Goal: Find contact information: Find contact information

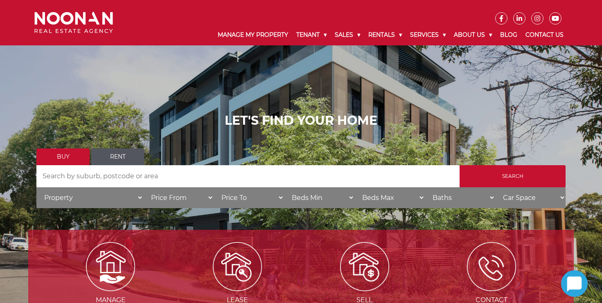
click at [118, 150] on link "Rent" at bounding box center [117, 157] width 53 height 17
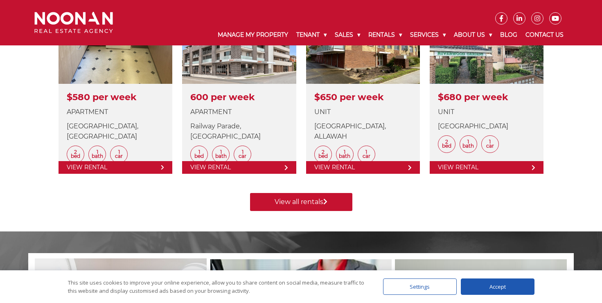
scroll to position [342, 0]
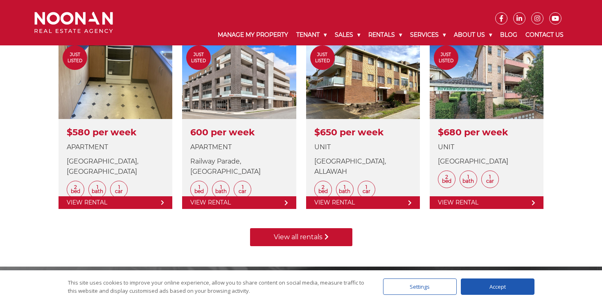
click at [317, 236] on link "View all rentals" at bounding box center [301, 237] width 102 height 18
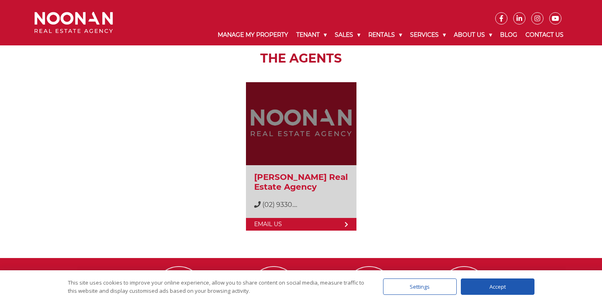
scroll to position [1305, 0]
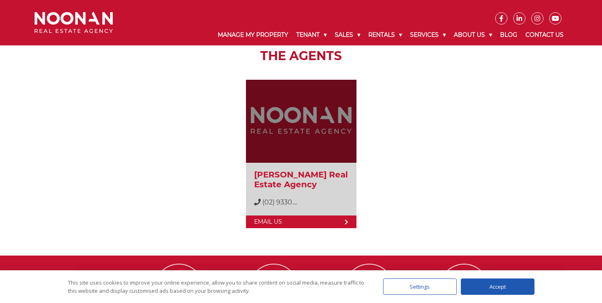
click at [332, 155] on div at bounding box center [301, 121] width 114 height 84
click at [316, 126] on div at bounding box center [301, 121] width 114 height 84
click at [316, 223] on link "Email Us" at bounding box center [301, 222] width 111 height 13
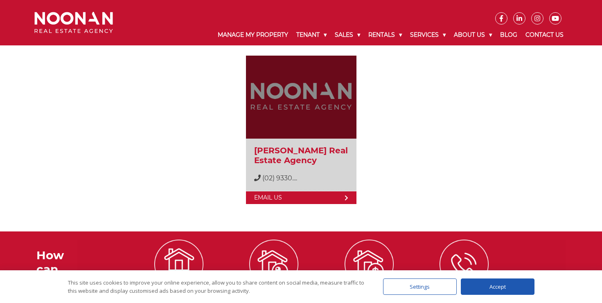
scroll to position [1354, 0]
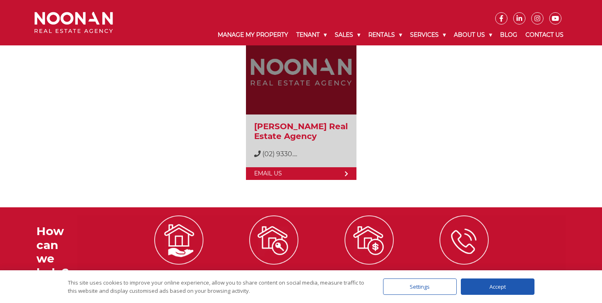
click at [281, 142] on div "Noonan Real Estate Agency (02) 9330 6868 (02) 9330...." at bounding box center [301, 140] width 111 height 54
click at [281, 160] on div "Noonan Real Estate Agency (02) 9330 6868 (02) 9330...." at bounding box center [301, 140] width 111 height 54
click at [280, 153] on span "(02) 9330...." at bounding box center [279, 154] width 35 height 8
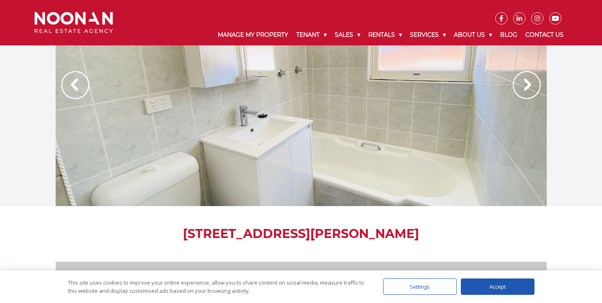
scroll to position [16, 0]
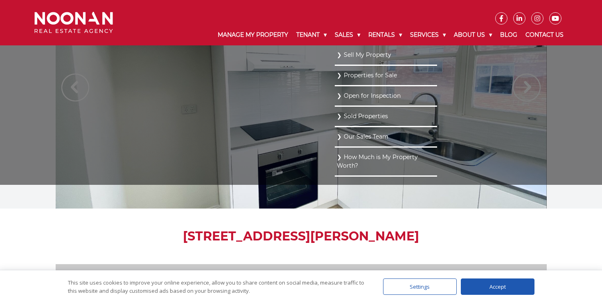
click at [360, 137] on link "Our Sales Team" at bounding box center [386, 136] width 98 height 11
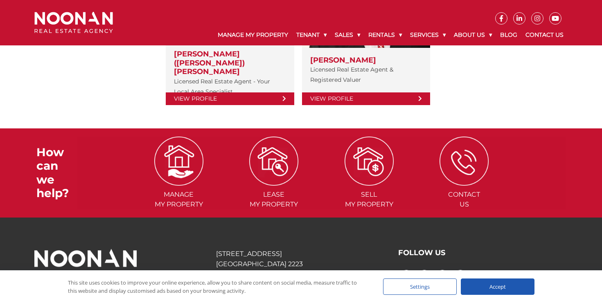
scroll to position [275, 0]
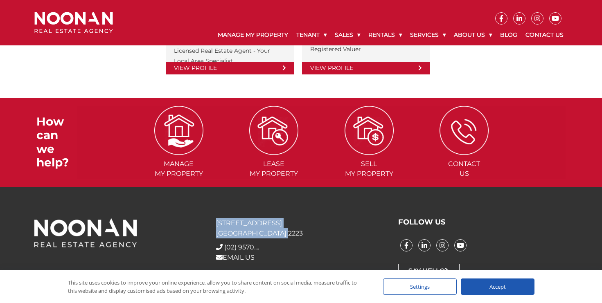
drag, startPoint x: 281, startPoint y: 228, endPoint x: 209, endPoint y: 227, distance: 71.6
click at [209, 227] on div "[STREET_ADDRESS] + [PHONE_NUMBER] (02) 9570.... EMAIL US FOLLOW US" at bounding box center [301, 248] width 546 height 61
click at [288, 224] on p "[STREET_ADDRESS]" at bounding box center [300, 228] width 169 height 20
drag, startPoint x: 285, startPoint y: 225, endPoint x: 212, endPoint y: 225, distance: 73.3
click at [212, 225] on div "[STREET_ADDRESS] + [PHONE_NUMBER] (02) 9570.... EMAIL US" at bounding box center [301, 248] width 182 height 61
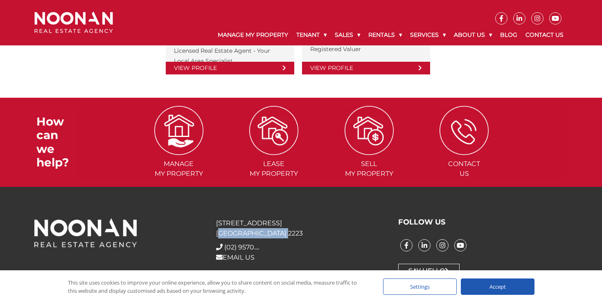
copy p "[GEOGRAPHIC_DATA] 2223"
